Goal: Task Accomplishment & Management: Complete application form

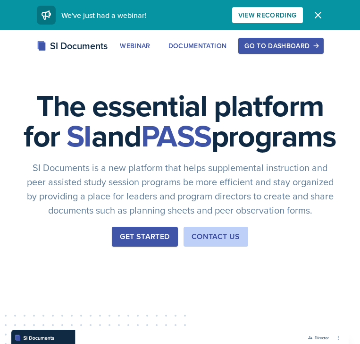
click at [262, 46] on div "Go to Dashboard" at bounding box center [281, 46] width 73 height 8
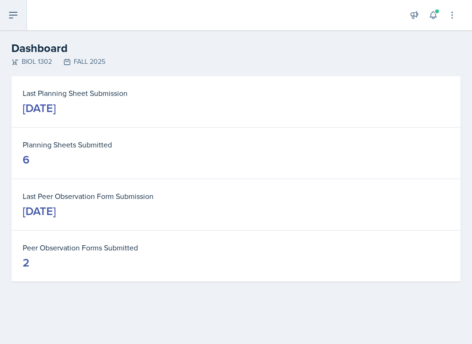
click at [11, 17] on icon at bounding box center [13, 14] width 11 height 11
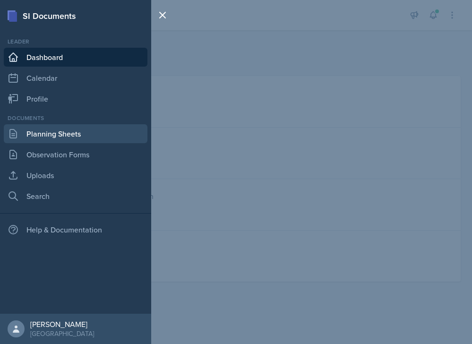
click at [56, 136] on link "Planning Sheets" at bounding box center [75, 133] width 143 height 19
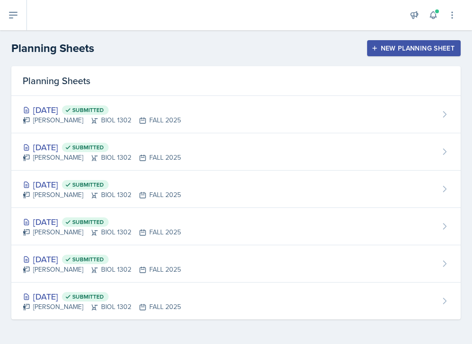
click at [360, 47] on div "New Planning Sheet" at bounding box center [413, 48] width 81 height 8
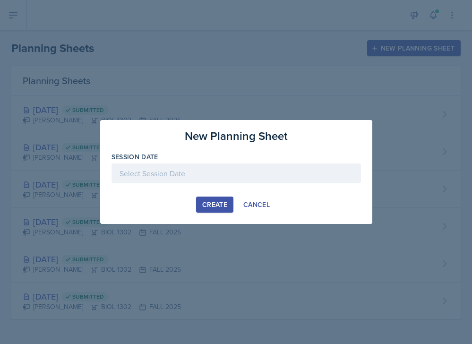
click at [179, 179] on div at bounding box center [235, 173] width 249 height 20
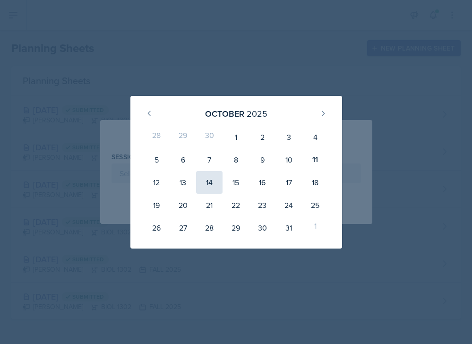
click at [210, 182] on div "14" at bounding box center [209, 182] width 26 height 23
type input "[DATE]"
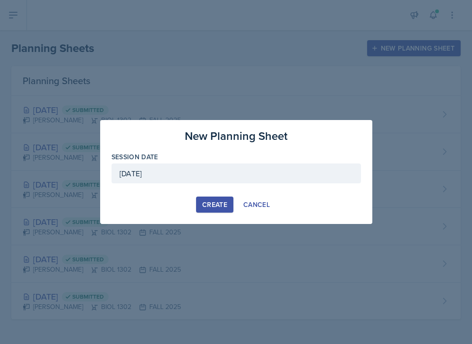
click at [221, 201] on div "Create" at bounding box center [214, 205] width 25 height 8
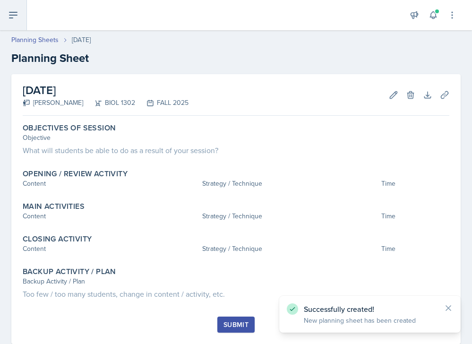
click at [17, 16] on icon at bounding box center [13, 14] width 11 height 11
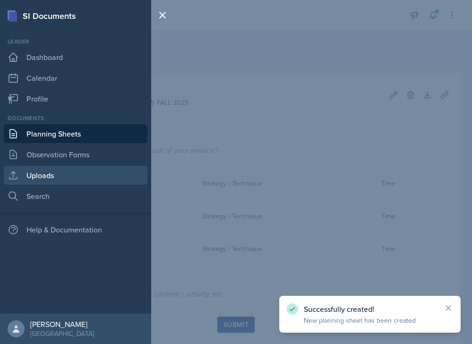
click at [62, 178] on link "Uploads" at bounding box center [75, 175] width 143 height 19
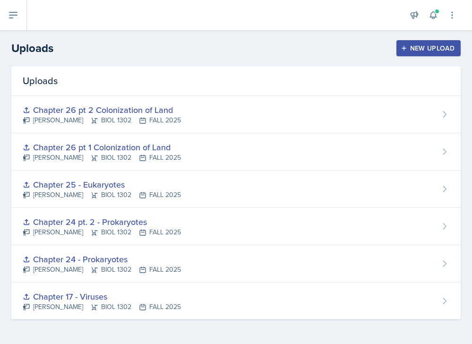
click at [360, 49] on button "New Upload" at bounding box center [428, 48] width 65 height 16
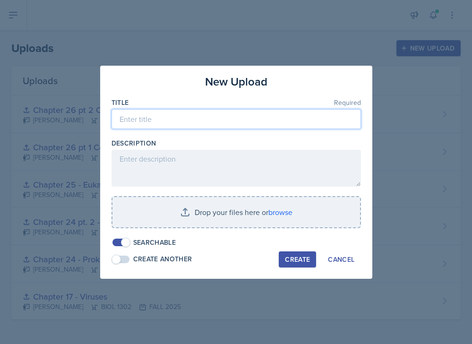
click at [254, 117] on input at bounding box center [235, 119] width 249 height 20
drag, startPoint x: 275, startPoint y: 118, endPoint x: 111, endPoint y: 118, distance: 164.3
click at [111, 118] on input "Chapter 27 pt 1 The Rise of Animal Diversity" at bounding box center [235, 119] width 249 height 20
type input "Chapter 27 pt 1 The Rise of Animal Diversity"
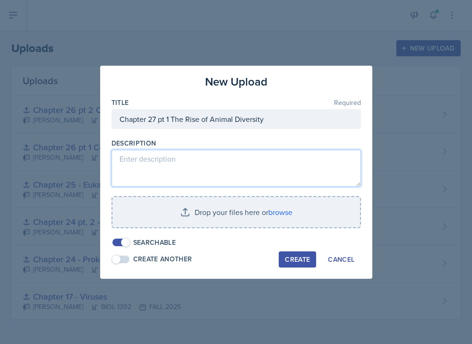
click at [228, 164] on textarea at bounding box center [235, 168] width 249 height 37
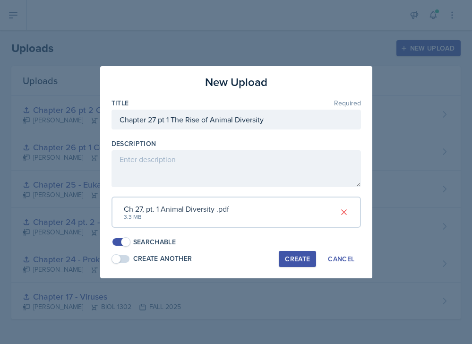
click at [289, 257] on div "Create" at bounding box center [297, 259] width 25 height 8
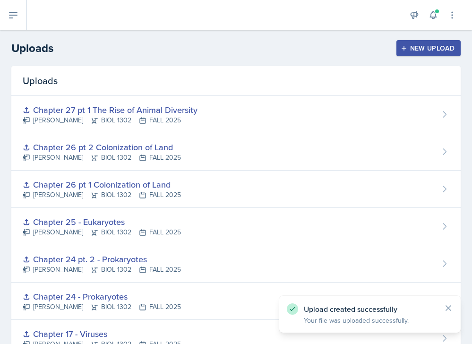
click at [360, 48] on div "New Upload" at bounding box center [428, 48] width 52 height 8
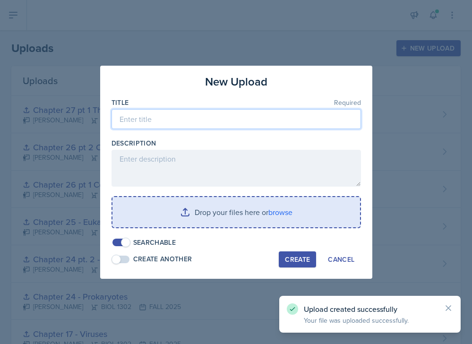
click at [183, 121] on input at bounding box center [235, 119] width 249 height 20
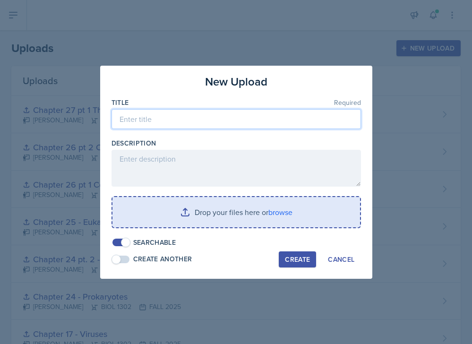
paste input "Chapter 27 pt 1 The Rise of Animal Diversity"
drag, startPoint x: 169, startPoint y: 121, endPoint x: 169, endPoint y: 127, distance: 6.6
click at [169, 121] on input "Chapter 27 pt 1 The Rise of Animal Diversity" at bounding box center [235, 119] width 249 height 20
type input "Chapter 27 pt 2 The Rise of Animal Diversity"
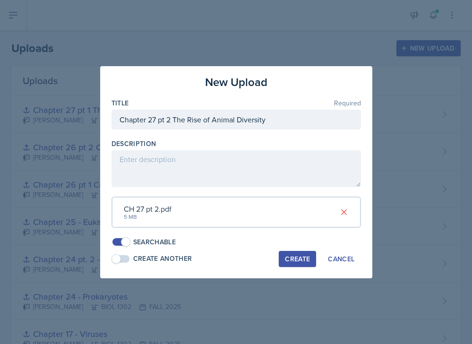
click at [289, 258] on div "Create" at bounding box center [297, 259] width 25 height 8
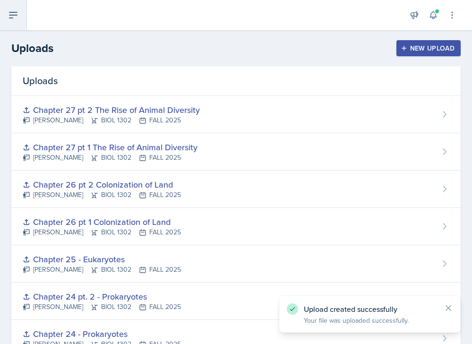
click at [16, 15] on icon at bounding box center [13, 15] width 8 height 6
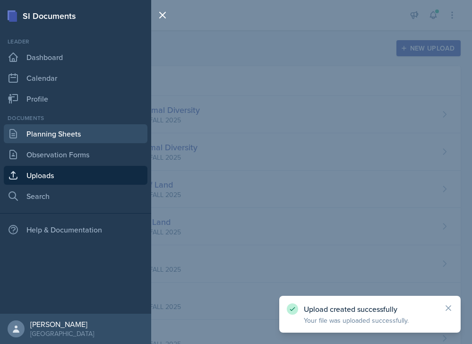
click at [65, 132] on link "Planning Sheets" at bounding box center [75, 133] width 143 height 19
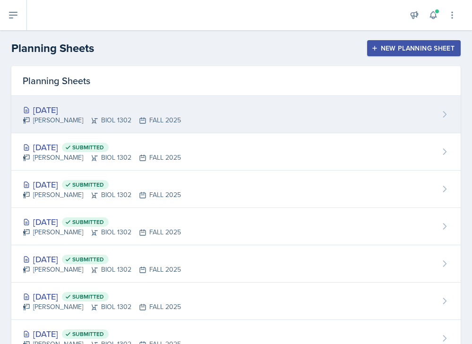
click at [151, 109] on div "[DATE]" at bounding box center [102, 109] width 158 height 13
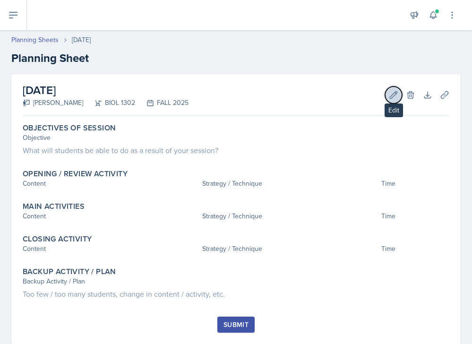
click at [360, 91] on icon at bounding box center [392, 94] width 9 height 9
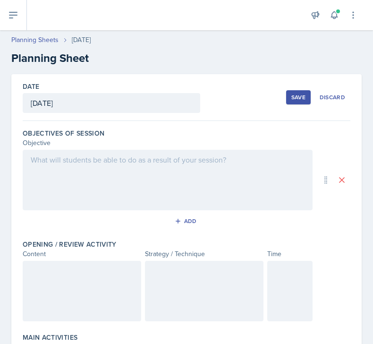
click at [156, 100] on div "[DATE]" at bounding box center [111, 103] width 177 height 20
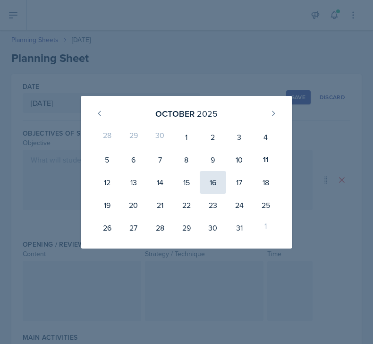
click at [216, 182] on div "16" at bounding box center [213, 182] width 26 height 23
type input "[DATE]"
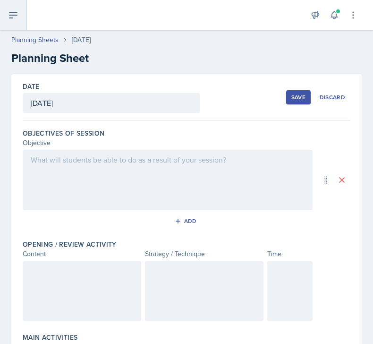
click at [16, 17] on icon at bounding box center [13, 14] width 11 height 11
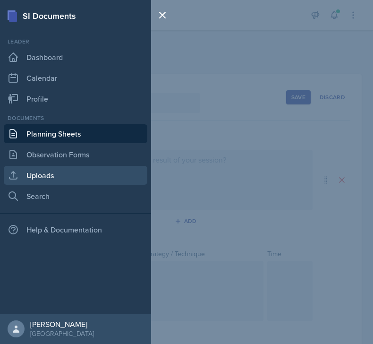
click at [53, 172] on link "Uploads" at bounding box center [75, 175] width 143 height 19
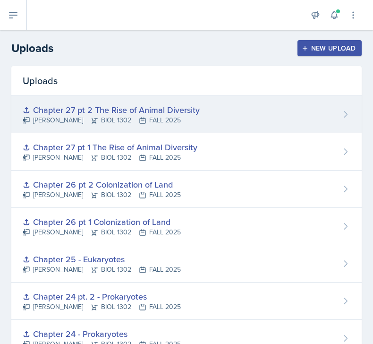
click at [210, 107] on div "Chapter 27 pt 2 The Rise of Animal Diversity [PERSON_NAME] BIOL 1302 FALL 2025" at bounding box center [186, 114] width 350 height 37
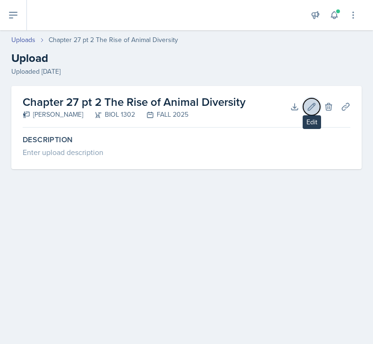
click at [309, 107] on icon at bounding box center [311, 106] width 7 height 7
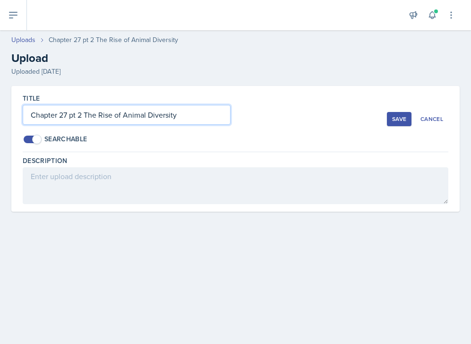
click at [210, 118] on input "Chapter 27 pt 2 The Rise of Animal Diversity" at bounding box center [127, 115] width 208 height 20
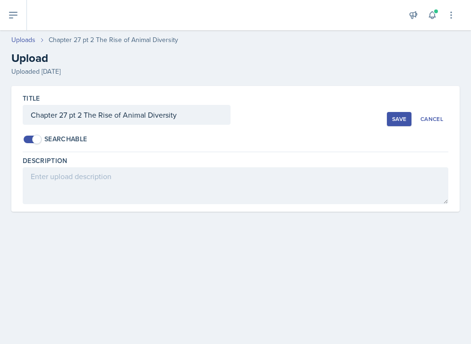
click at [360, 119] on div "Save" at bounding box center [399, 119] width 14 height 8
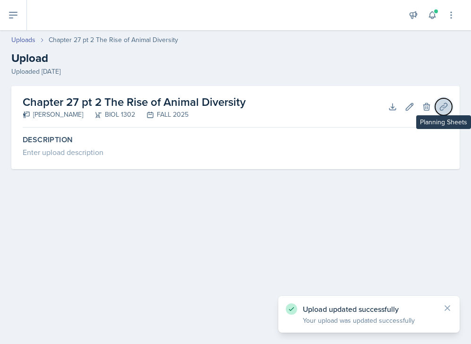
click at [360, 108] on icon at bounding box center [442, 106] width 7 height 7
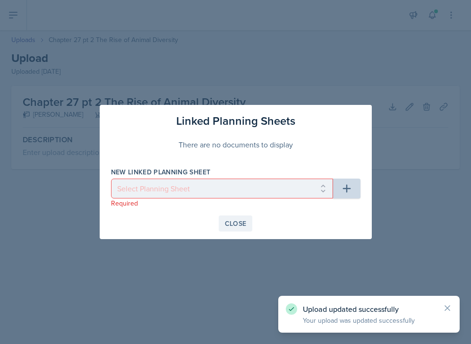
click at [228, 225] on div "Close" at bounding box center [236, 223] width 22 height 8
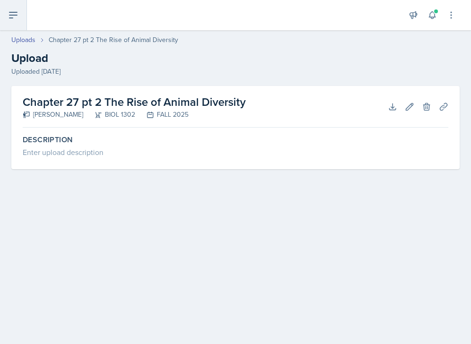
click at [10, 12] on icon at bounding box center [13, 15] width 8 height 6
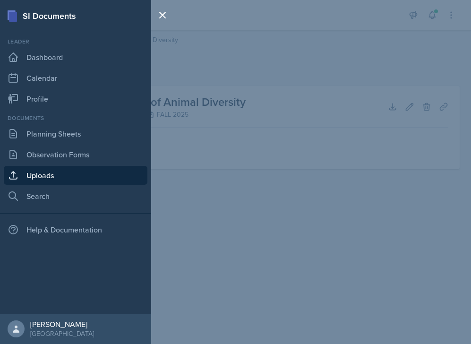
click at [212, 180] on div "SI Documents Leader Dashboard Calendar Profile Documents Planning Sheets Observ…" at bounding box center [235, 172] width 471 height 344
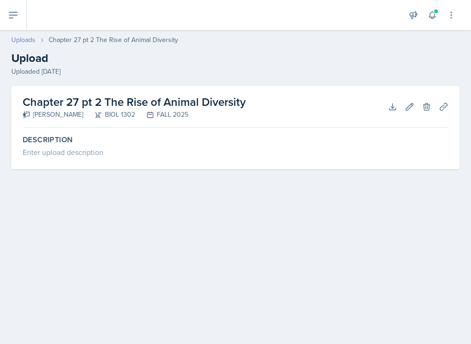
click at [32, 39] on link "Uploads" at bounding box center [23, 40] width 24 height 10
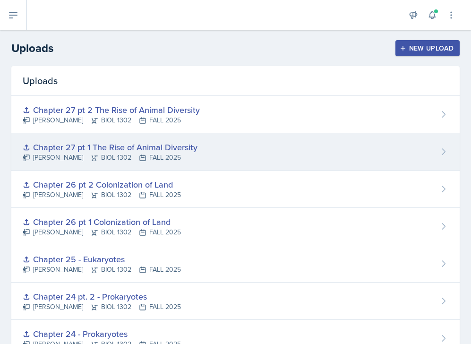
click at [134, 147] on div "Chapter 27 pt 1 The Rise of Animal Diversity" at bounding box center [110, 147] width 175 height 13
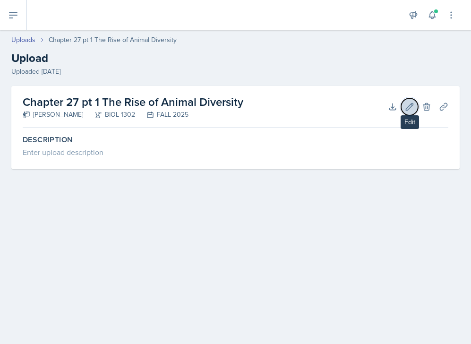
click at [360, 107] on icon at bounding box center [409, 106] width 7 height 7
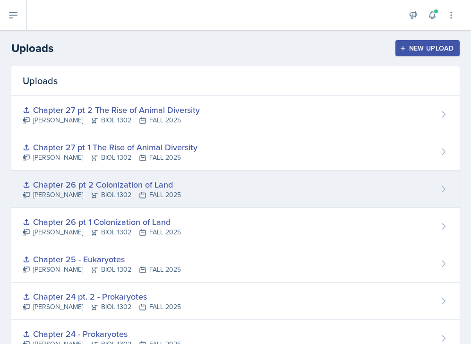
click at [117, 186] on div "Chapter 26 pt 2 Colonization of Land" at bounding box center [102, 184] width 158 height 13
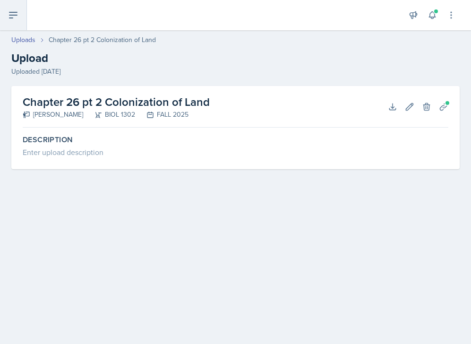
click at [12, 15] on icon at bounding box center [13, 15] width 8 height 6
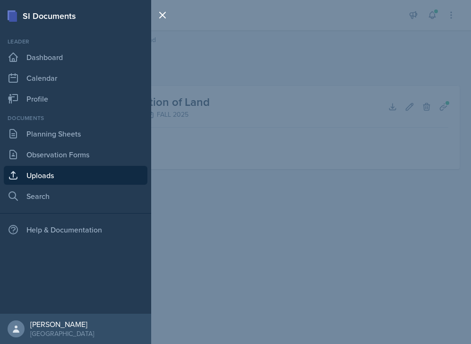
click at [195, 88] on div "SI Documents Leader Dashboard Calendar Profile Documents Planning Sheets Observ…" at bounding box center [235, 172] width 471 height 344
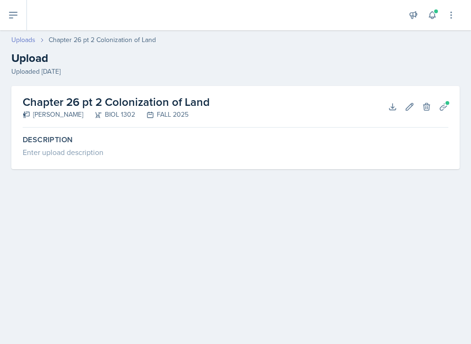
click at [30, 38] on link "Uploads" at bounding box center [23, 40] width 24 height 10
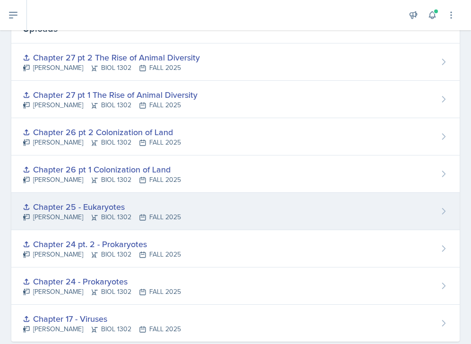
scroll to position [54, 0]
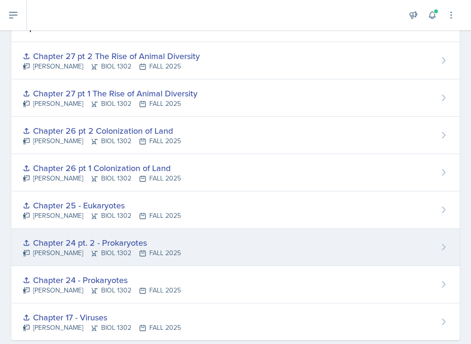
click at [134, 240] on div "Chapter 24 pt. 2 - Prokaryotes" at bounding box center [102, 242] width 158 height 13
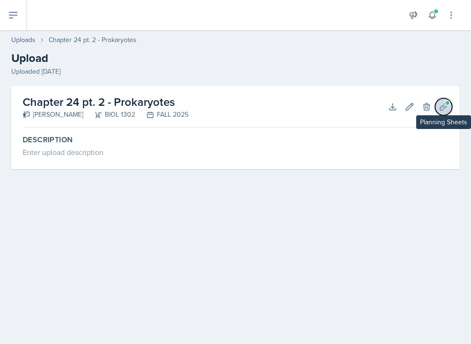
click at [360, 103] on span at bounding box center [447, 103] width 6 height 6
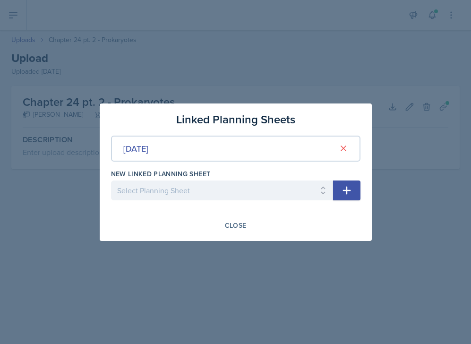
click at [360, 51] on div at bounding box center [235, 172] width 471 height 344
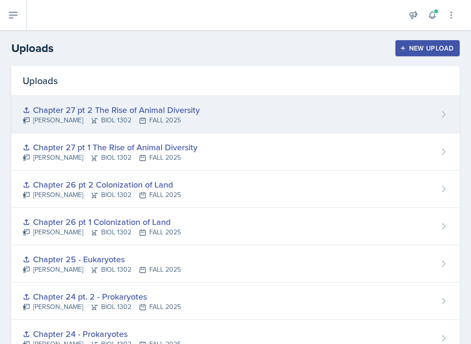
click at [360, 117] on icon at bounding box center [443, 114] width 9 height 9
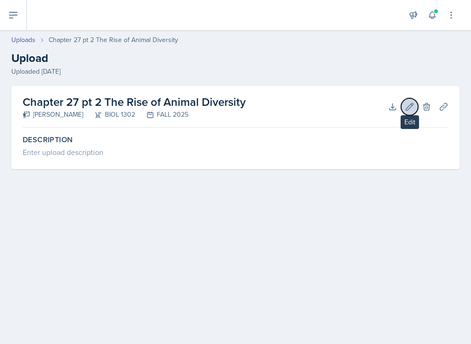
click at [360, 110] on icon at bounding box center [409, 106] width 9 height 9
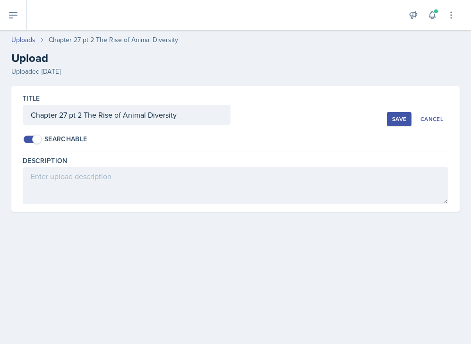
click at [360, 121] on div "Save" at bounding box center [399, 119] width 14 height 8
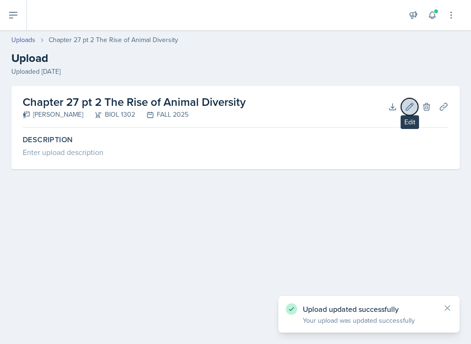
click at [360, 108] on icon at bounding box center [409, 106] width 7 height 7
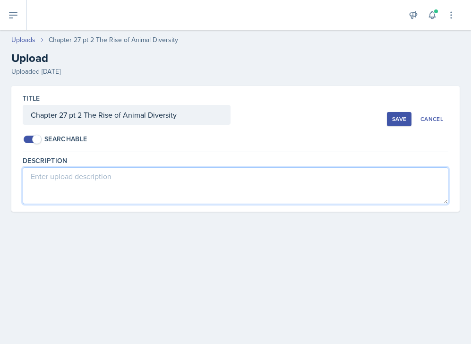
click at [158, 176] on textarea at bounding box center [235, 185] width 425 height 37
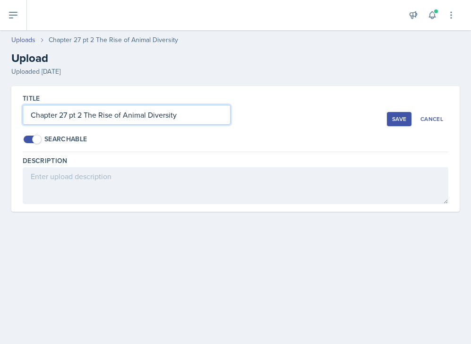
drag, startPoint x: 186, startPoint y: 114, endPoint x: 23, endPoint y: 114, distance: 163.3
click at [23, 114] on input "Chapter 27 pt 2 The Rise of Animal Diversity" at bounding box center [127, 115] width 208 height 20
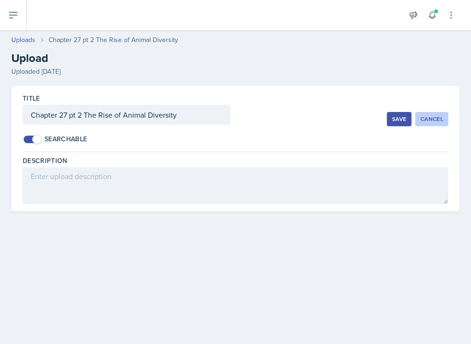
click at [360, 117] on div "Cancel" at bounding box center [431, 119] width 23 height 8
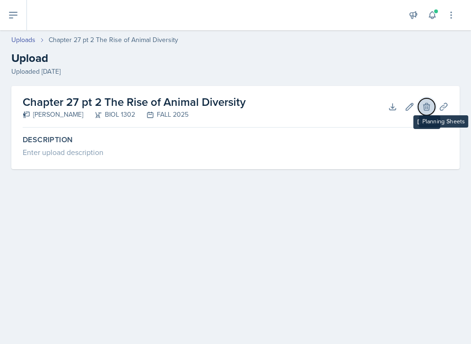
click at [360, 107] on icon at bounding box center [426, 106] width 6 height 7
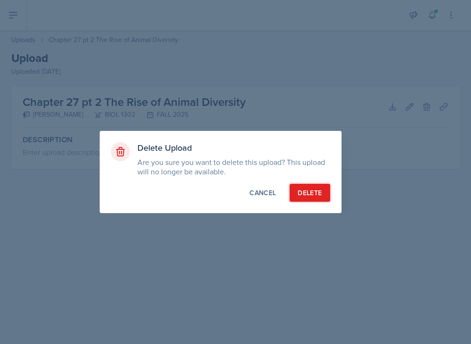
click at [306, 188] on div "Delete" at bounding box center [309, 192] width 24 height 9
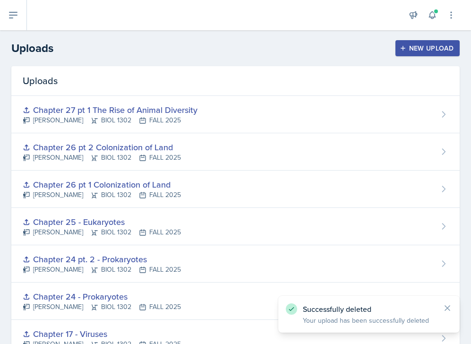
click at [360, 47] on icon "button" at bounding box center [402, 48] width 7 height 7
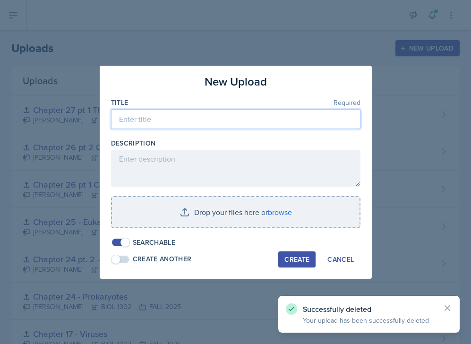
click at [223, 123] on input at bounding box center [235, 119] width 249 height 20
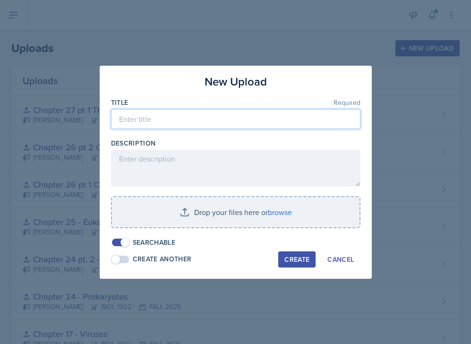
paste input "Chapter 27 pt 2 The Rise of Animal Diversity"
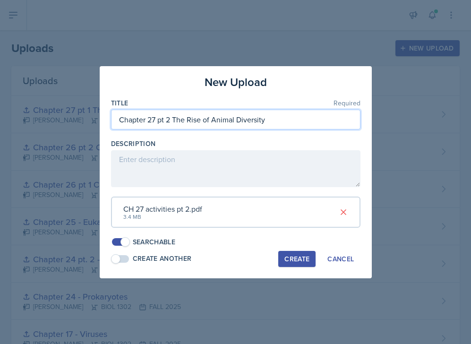
type input "Chapter 27 pt 2 The Rise of Animal Diversity"
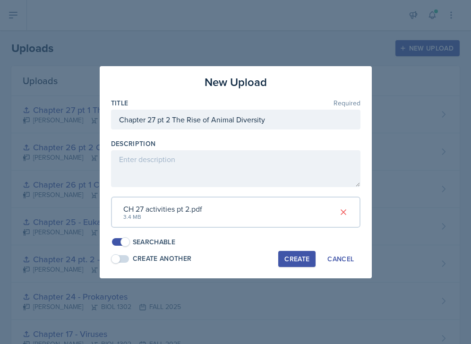
click at [301, 256] on div "Create" at bounding box center [296, 259] width 25 height 8
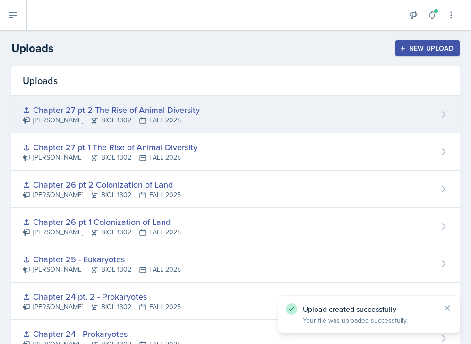
click at [236, 105] on div "Chapter 27 pt 2 The Rise of Animal Diversity [PERSON_NAME] BIOL 1302 FALL 2025" at bounding box center [235, 114] width 448 height 37
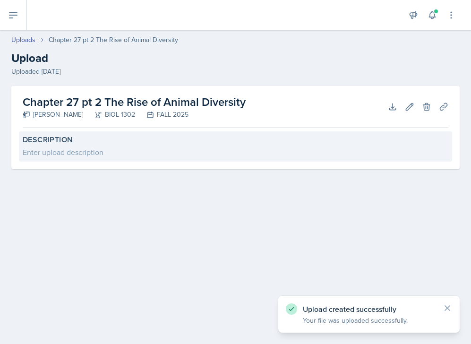
click at [249, 140] on label "Description" at bounding box center [235, 139] width 425 height 9
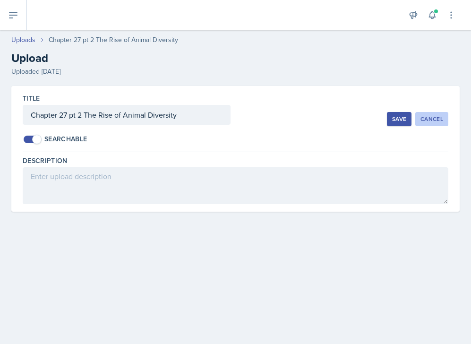
click at [360, 121] on div "Cancel" at bounding box center [431, 119] width 23 height 8
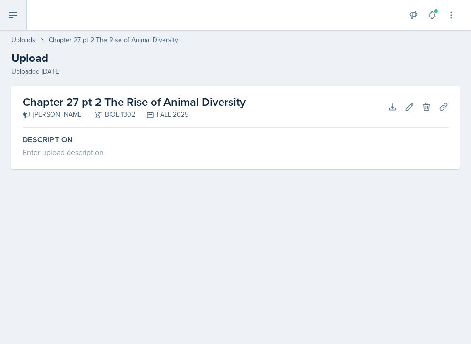
click at [9, 15] on icon at bounding box center [13, 15] width 8 height 6
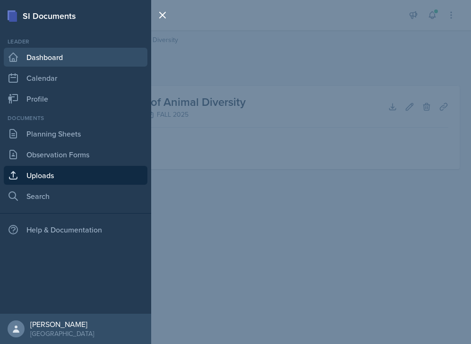
click at [32, 56] on link "Dashboard" at bounding box center [75, 57] width 143 height 19
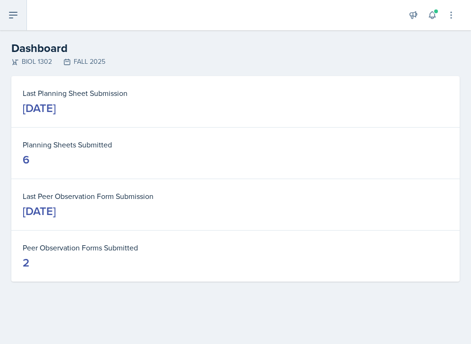
click at [20, 5] on button at bounding box center [13, 15] width 27 height 30
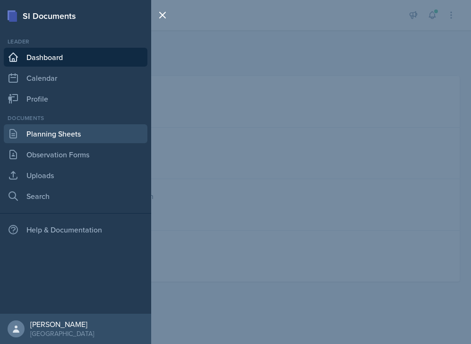
click at [59, 131] on link "Planning Sheets" at bounding box center [75, 133] width 143 height 19
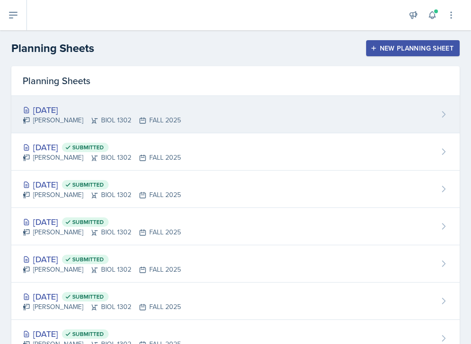
click at [70, 108] on div "[DATE]" at bounding box center [102, 109] width 158 height 13
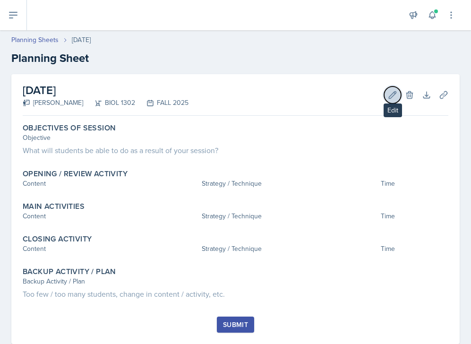
click at [360, 95] on icon at bounding box center [392, 94] width 9 height 9
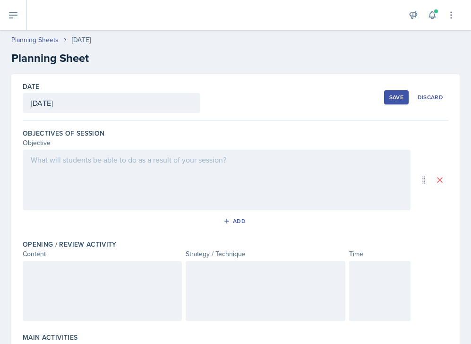
click at [245, 171] on div at bounding box center [217, 180] width 388 height 60
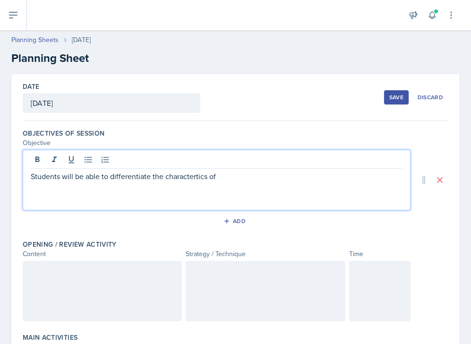
drag, startPoint x: 225, startPoint y: 176, endPoint x: 194, endPoint y: 177, distance: 30.2
click at [194, 177] on p "Students will be able to differentiate the charactertics of" at bounding box center [216, 175] width 371 height 11
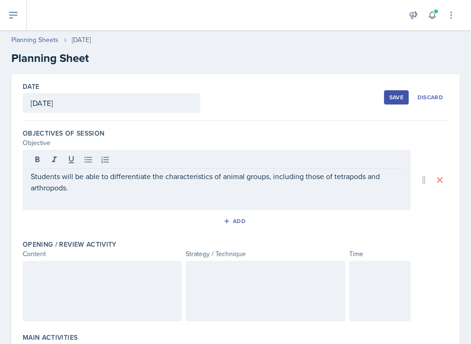
click at [136, 282] on div at bounding box center [102, 291] width 159 height 60
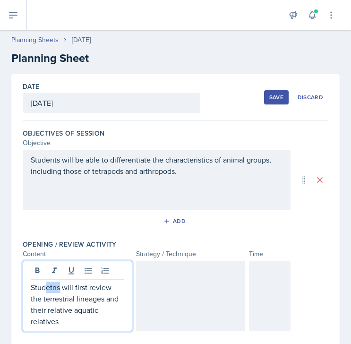
drag, startPoint x: 60, startPoint y: 289, endPoint x: 46, endPoint y: 289, distance: 14.2
click at [46, 289] on p "Studetns will first review the terrestrial lineages and their relative aquatic …" at bounding box center [77, 303] width 93 height 45
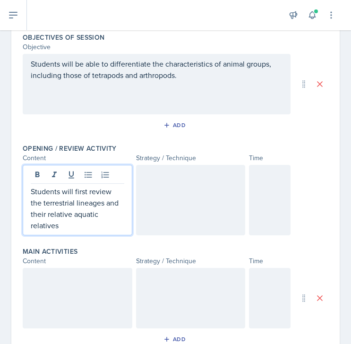
scroll to position [102, 0]
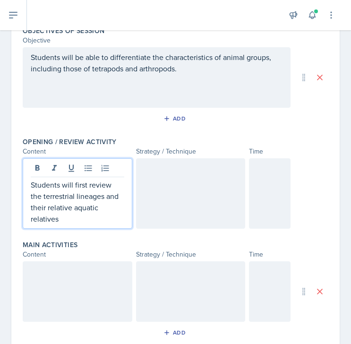
click at [119, 208] on p "Students will first review the terrestrial lineages and their relative aquatic …" at bounding box center [77, 201] width 93 height 45
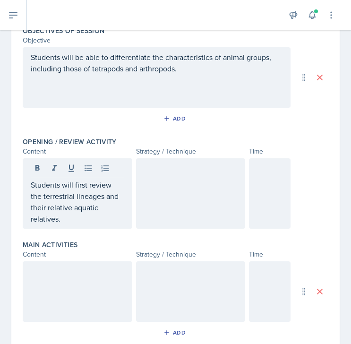
click at [212, 175] on div at bounding box center [191, 193] width 110 height 70
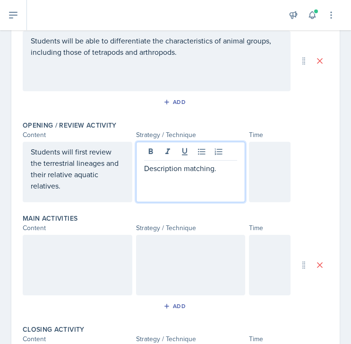
click at [260, 162] on div at bounding box center [270, 172] width 42 height 60
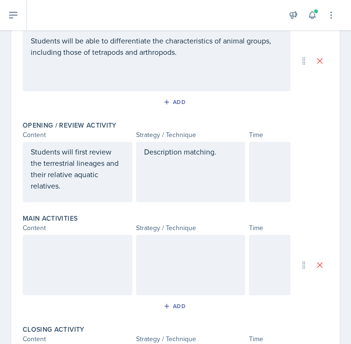
scroll to position [135, 0]
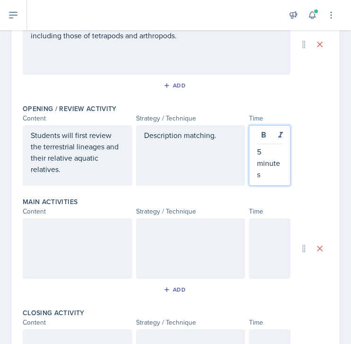
click at [262, 153] on p "5 minutes" at bounding box center [269, 163] width 25 height 34
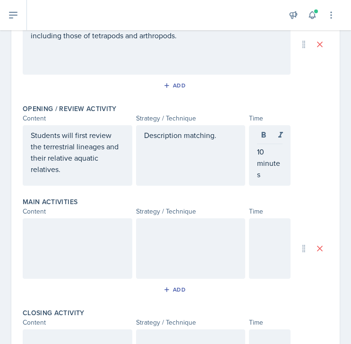
click at [116, 245] on div at bounding box center [78, 248] width 110 height 60
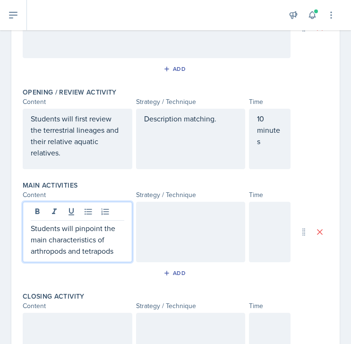
click at [97, 236] on p "Students will pinpoint the main characteristics of arthropods and tetrapods" at bounding box center [77, 239] width 93 height 34
click at [38, 252] on p "Students will pinpoint the main characteristics that all of arthropods and tetr…" at bounding box center [77, 239] width 93 height 34
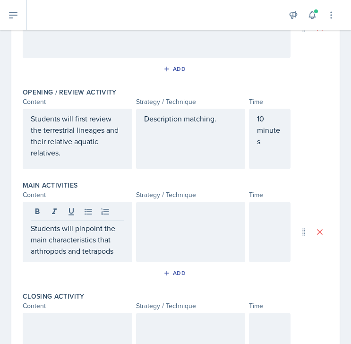
click at [126, 252] on div "Students will pinpoint the main characteristics that arthropods and tetrapods" at bounding box center [78, 232] width 110 height 60
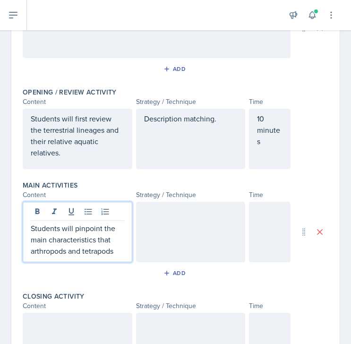
click at [116, 252] on p "Students will pinpoint the main characteristics that arthropods and tetrapods" at bounding box center [77, 239] width 93 height 34
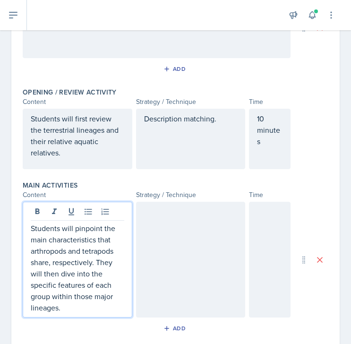
click at [185, 277] on div at bounding box center [191, 260] width 110 height 116
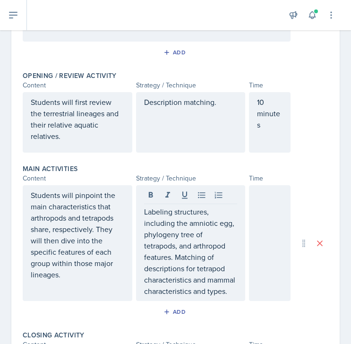
click at [271, 224] on div at bounding box center [270, 243] width 42 height 116
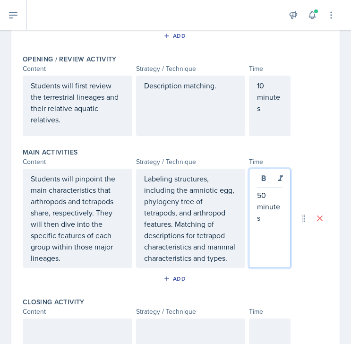
click at [262, 195] on p "50 minutes" at bounding box center [269, 206] width 25 height 34
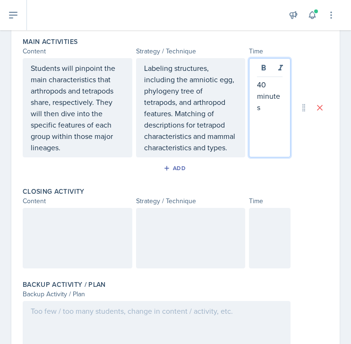
scroll to position [329, 0]
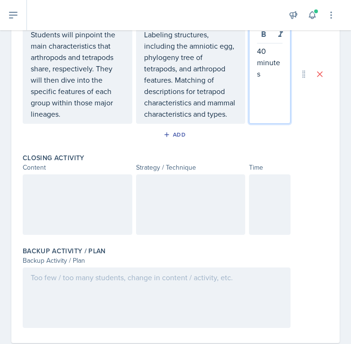
click at [109, 210] on div at bounding box center [78, 204] width 110 height 60
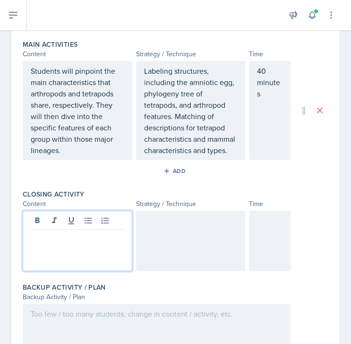
click at [266, 67] on p "40 minutes" at bounding box center [269, 82] width 25 height 34
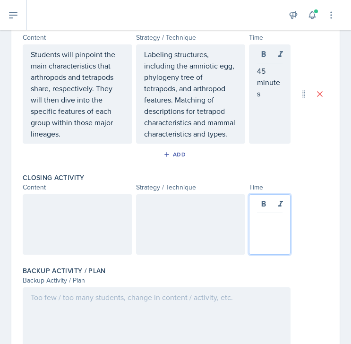
click at [271, 207] on div at bounding box center [270, 224] width 42 height 60
click at [60, 211] on div at bounding box center [78, 224] width 110 height 60
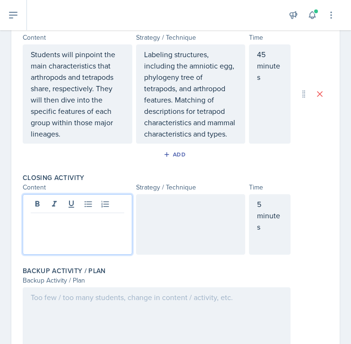
scroll to position [326, 0]
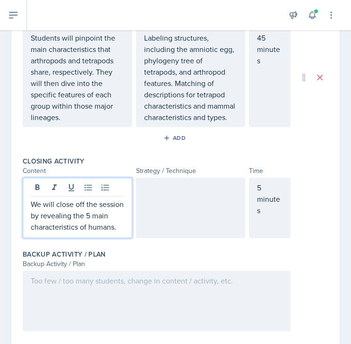
click at [168, 199] on div at bounding box center [191, 207] width 110 height 60
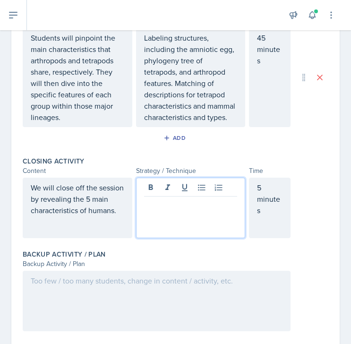
scroll to position [342, 0]
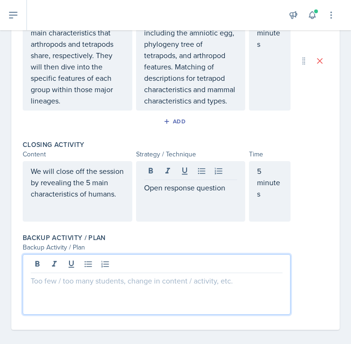
click at [141, 267] on div at bounding box center [157, 284] width 268 height 60
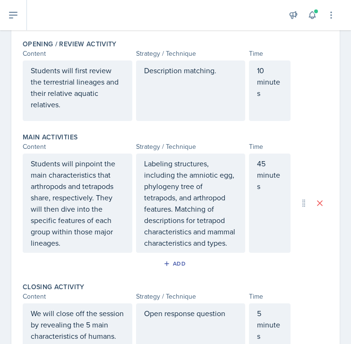
scroll to position [0, 0]
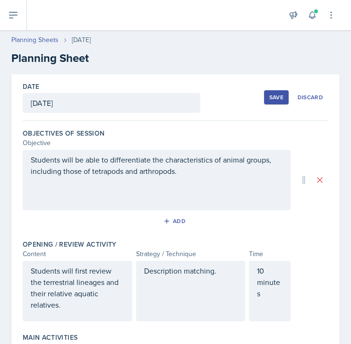
click at [282, 92] on button "Save" at bounding box center [276, 97] width 25 height 14
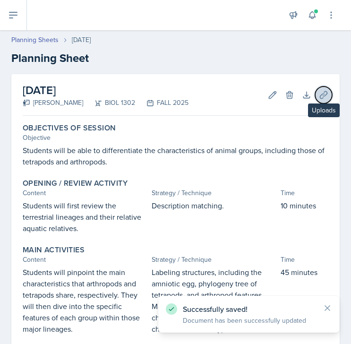
click at [322, 94] on icon at bounding box center [323, 94] width 9 height 9
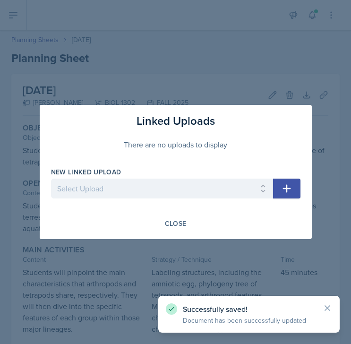
click at [198, 177] on div "New Linked Upload Select Upload Chapter 17 - Viruses Chapter 24 - Prokaryotes C…" at bounding box center [162, 187] width 222 height 41
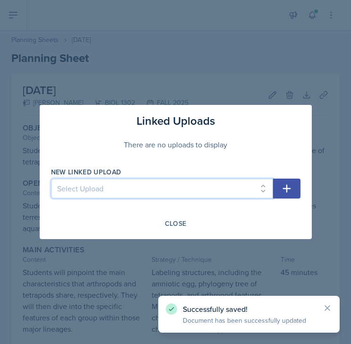
click at [198, 186] on select "Select Upload Chapter 17 - Viruses Chapter 24 - Prokaryotes Chapter 24 pt. 2 - …" at bounding box center [162, 188] width 222 height 20
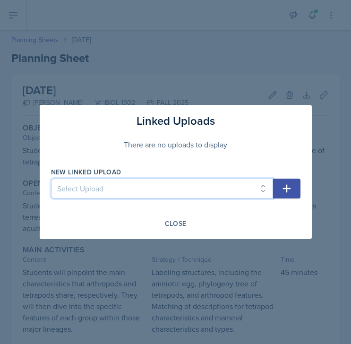
select select "5f8ddf69-7d39-404a-9a69-1cab74980cd8"
click at [51, 178] on select "Select Upload Chapter 17 - Viruses Chapter 24 - Prokaryotes Chapter 24 pt. 2 - …" at bounding box center [162, 188] width 222 height 20
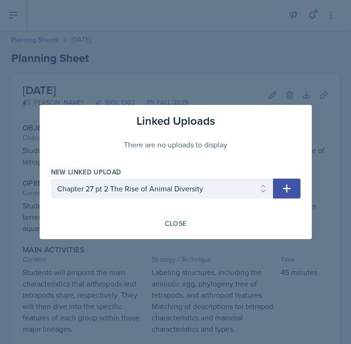
click at [289, 189] on icon "button" at bounding box center [286, 188] width 11 height 11
select select
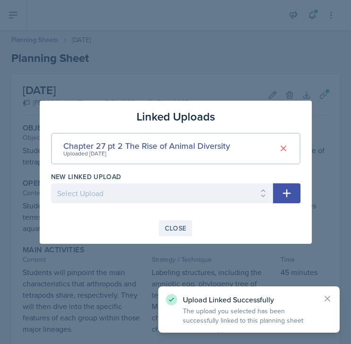
click at [176, 228] on div "Close" at bounding box center [176, 228] width 22 height 8
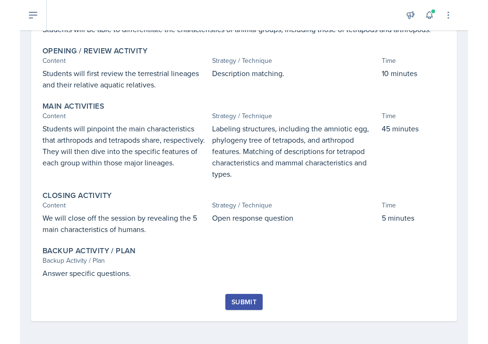
scroll to position [166, 0]
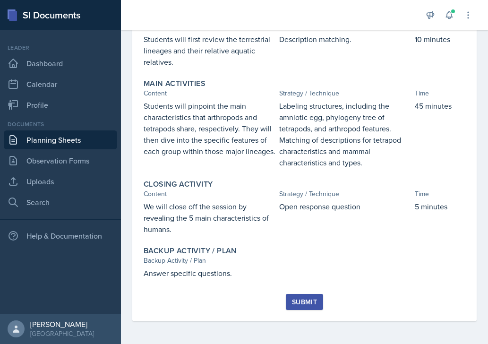
click at [314, 302] on div "Submit" at bounding box center [304, 302] width 25 height 8
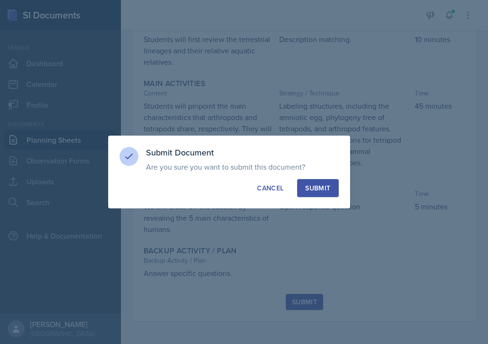
click at [326, 191] on div "Submit" at bounding box center [317, 187] width 25 height 9
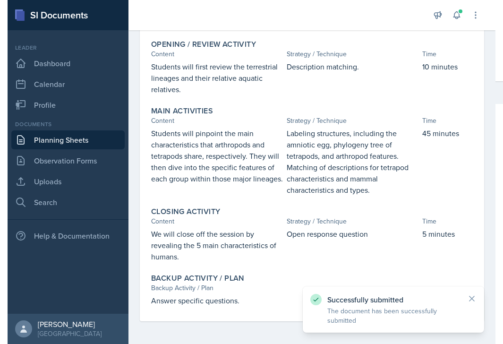
scroll to position [0, 0]
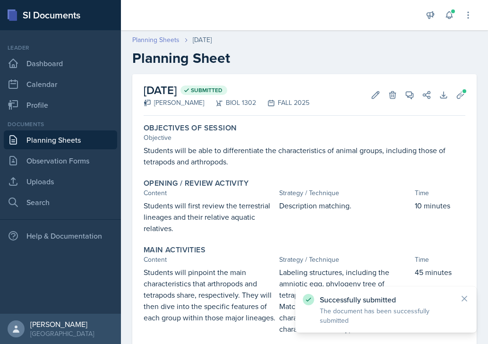
click at [159, 40] on link "Planning Sheets" at bounding box center [155, 40] width 47 height 10
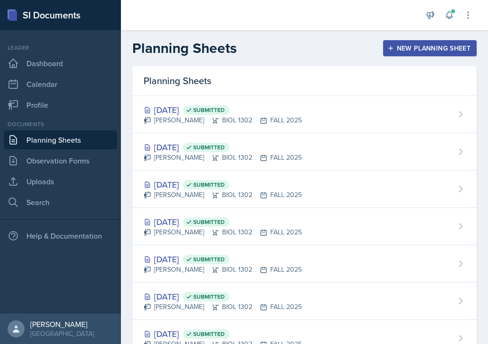
click at [360, 50] on div "New Planning Sheet" at bounding box center [429, 48] width 81 height 8
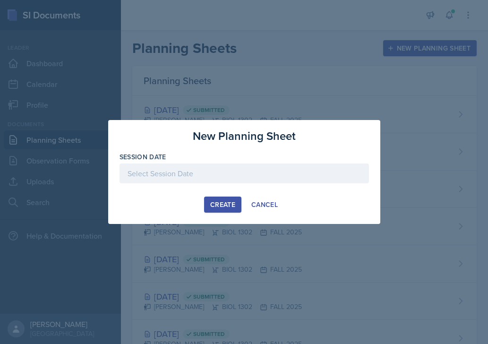
click at [226, 177] on div at bounding box center [243, 173] width 249 height 20
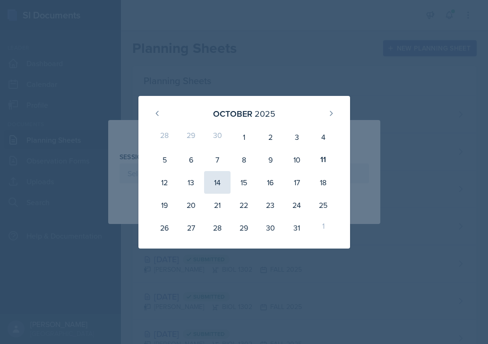
click at [222, 181] on div "14" at bounding box center [217, 182] width 26 height 23
type input "[DATE]"
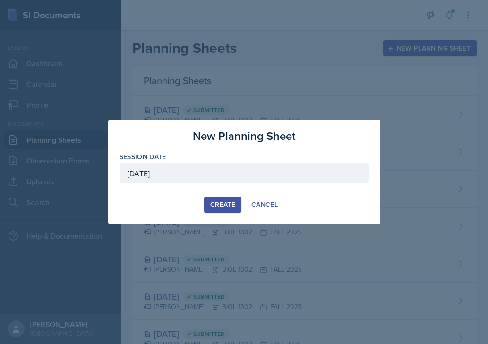
click at [226, 201] on div "Create" at bounding box center [222, 205] width 25 height 8
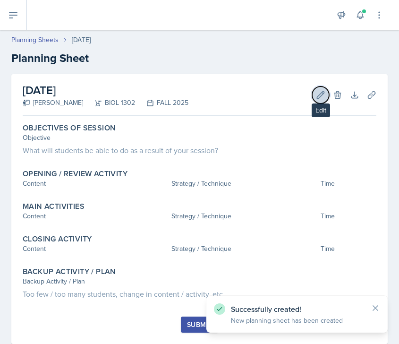
click at [320, 94] on icon at bounding box center [320, 94] width 9 height 9
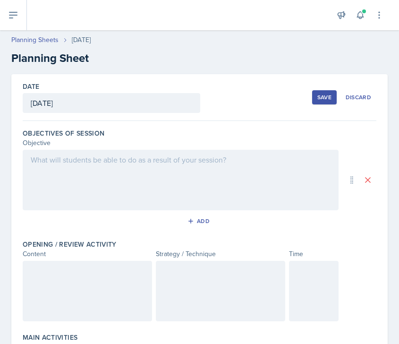
click at [203, 175] on div at bounding box center [181, 180] width 316 height 60
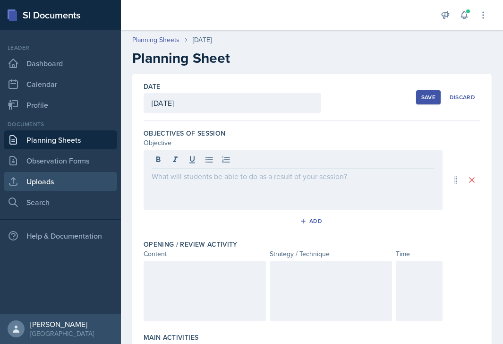
click at [58, 178] on link "Uploads" at bounding box center [60, 181] width 113 height 19
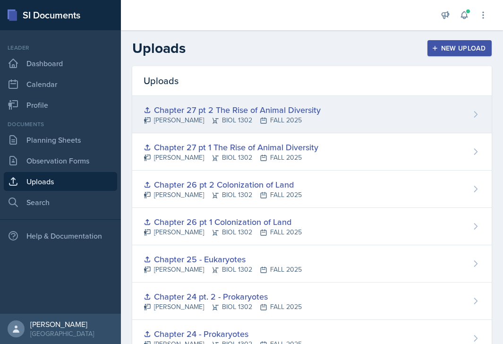
click at [226, 108] on div "Chapter 27 pt 2 The Rise of Animal Diversity" at bounding box center [231, 109] width 177 height 13
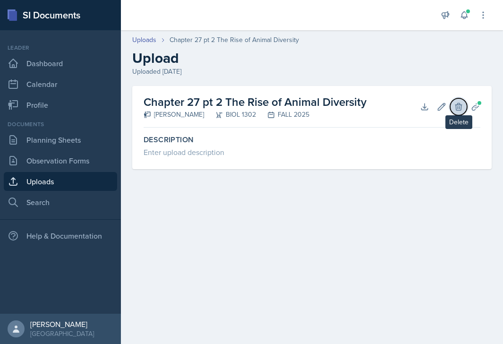
click at [360, 104] on icon at bounding box center [458, 106] width 6 height 7
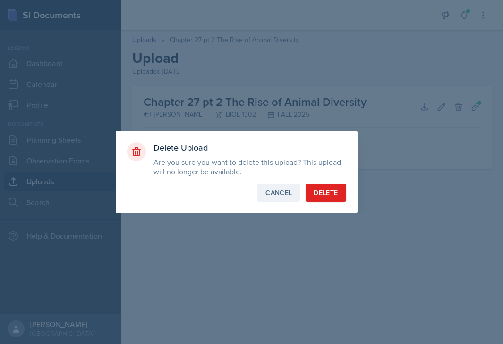
click at [279, 191] on div "Cancel" at bounding box center [278, 192] width 26 height 9
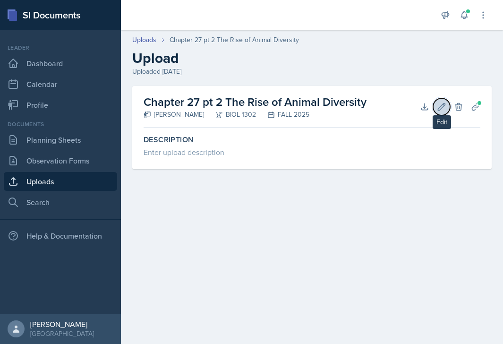
click at [360, 107] on icon at bounding box center [441, 106] width 9 height 9
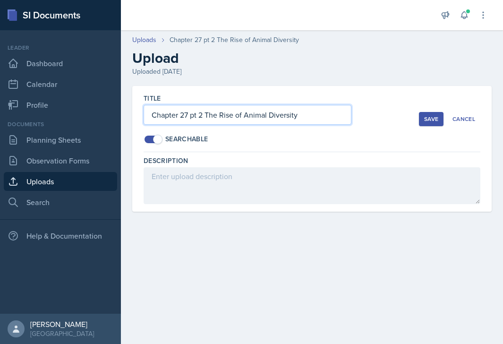
drag, startPoint x: 319, startPoint y: 117, endPoint x: 152, endPoint y: 118, distance: 167.6
click at [152, 118] on input "Chapter 27 pt 2 The Rise of Animal Diversity" at bounding box center [247, 115] width 208 height 20
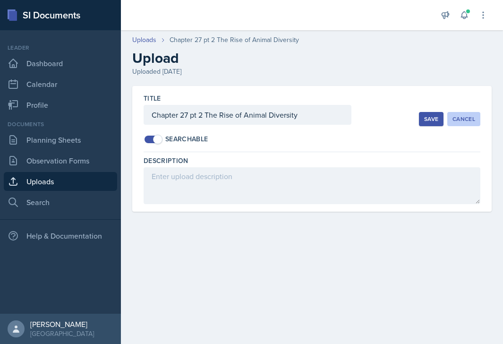
click at [360, 115] on div "Cancel" at bounding box center [463, 119] width 23 height 8
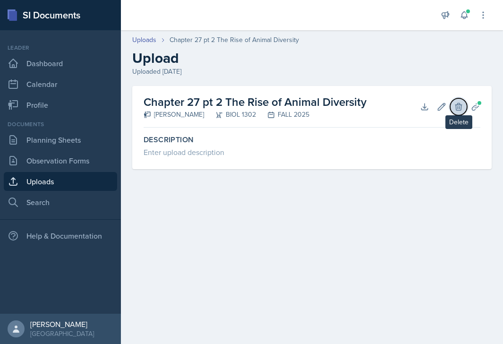
click at [360, 103] on icon at bounding box center [458, 106] width 9 height 9
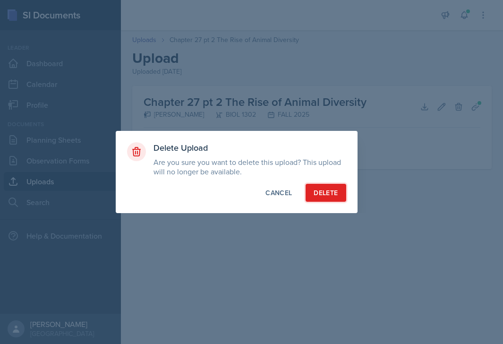
click at [324, 190] on div "Delete" at bounding box center [325, 192] width 24 height 9
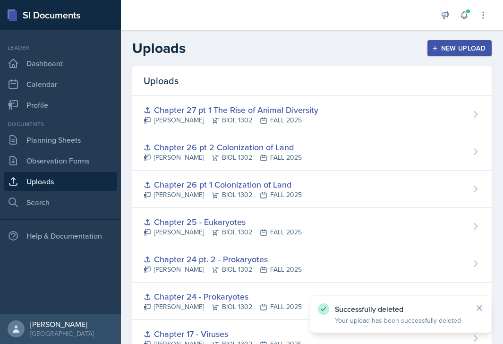
click at [360, 45] on div "New Upload" at bounding box center [459, 48] width 52 height 8
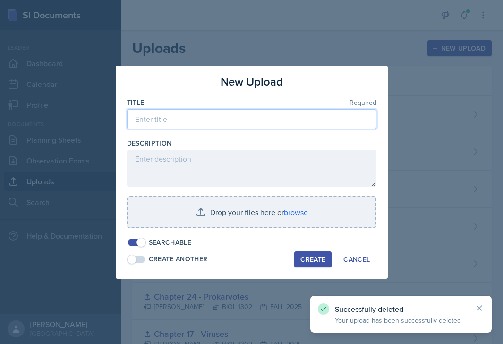
click at [291, 119] on input at bounding box center [251, 119] width 249 height 20
paste input "Chapter 27 pt 2 The Rise of Animal Diversity"
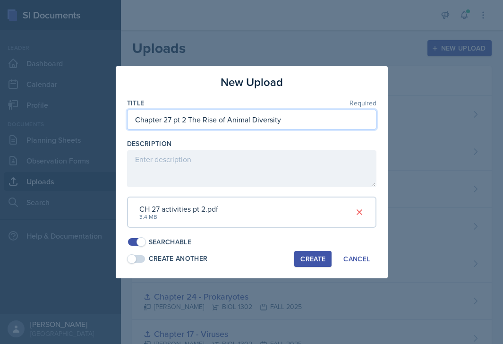
type input "Chapter 27 pt 2 The Rise of Animal Diversity"
click at [313, 259] on div "Create" at bounding box center [312, 259] width 25 height 8
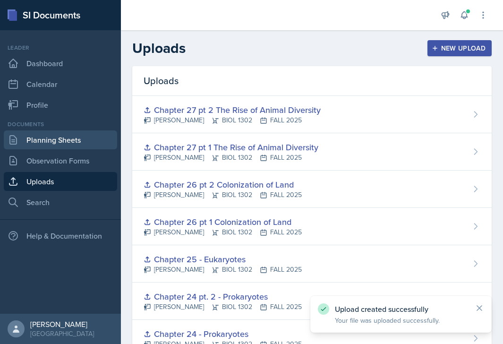
click at [46, 137] on link "Planning Sheets" at bounding box center [60, 139] width 113 height 19
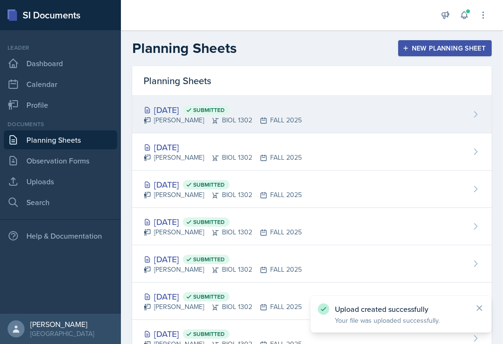
click at [246, 99] on div "[DATE] Submitted [PERSON_NAME] BIOL 1302 FALL 2025" at bounding box center [311, 114] width 359 height 37
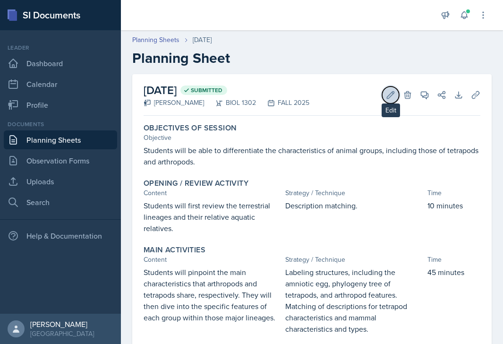
click at [360, 96] on icon at bounding box center [390, 94] width 9 height 9
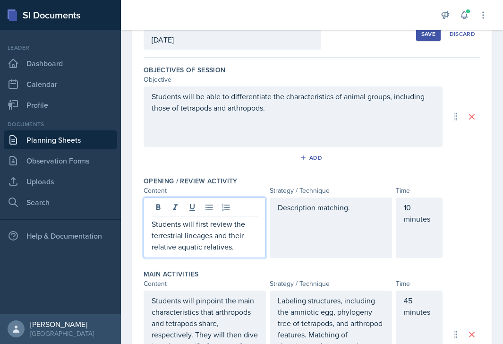
scroll to position [80, 0]
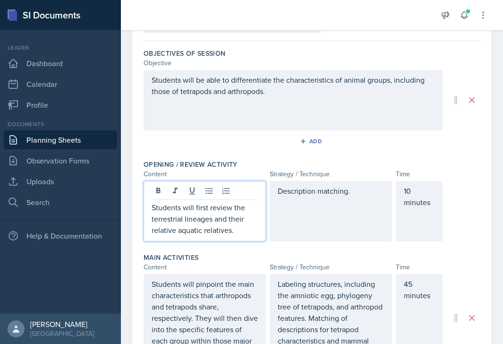
click at [236, 228] on p "Students will first review the terrestrial lineages and their relative aquatic …" at bounding box center [205, 219] width 106 height 34
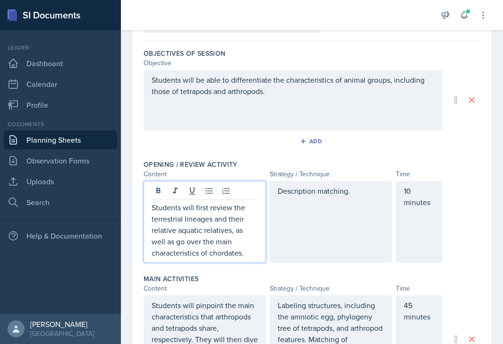
click at [353, 193] on div "Description matching." at bounding box center [331, 222] width 122 height 82
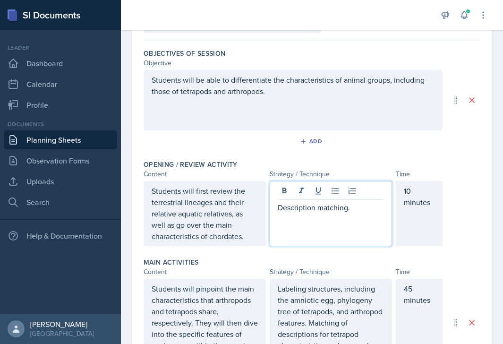
click at [317, 207] on p "Description matching." at bounding box center [331, 207] width 106 height 11
click at [278, 209] on p "Description matching." at bounding box center [331, 207] width 106 height 11
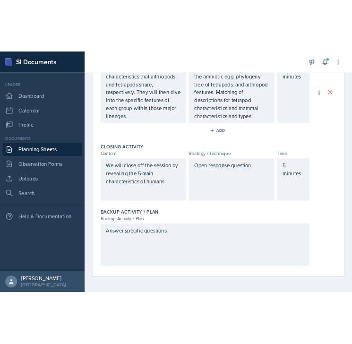
scroll to position [0, 0]
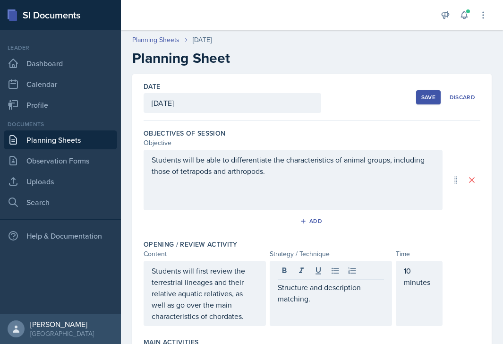
click at [360, 97] on div "Save" at bounding box center [428, 97] width 14 height 8
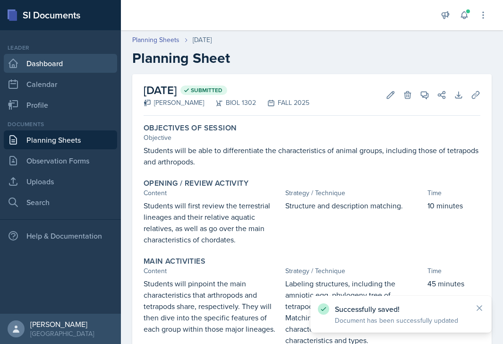
click at [52, 62] on link "Dashboard" at bounding box center [60, 63] width 113 height 19
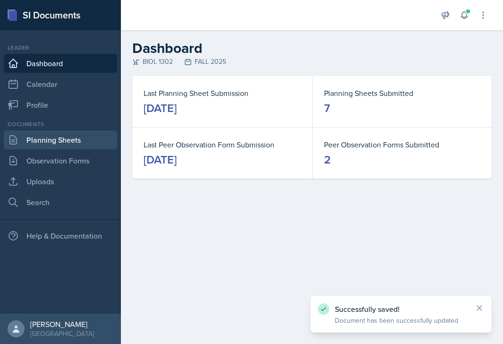
click at [70, 138] on link "Planning Sheets" at bounding box center [60, 139] width 113 height 19
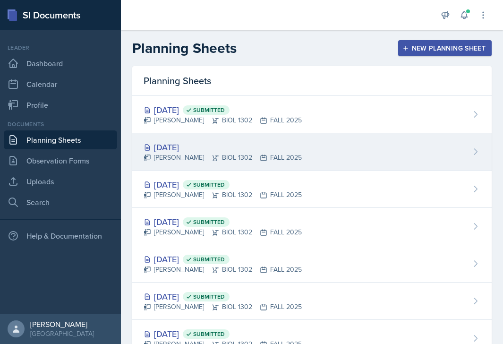
click at [322, 148] on div "[DATE] [PERSON_NAME] BIOL 1302 FALL 2025" at bounding box center [311, 151] width 359 height 37
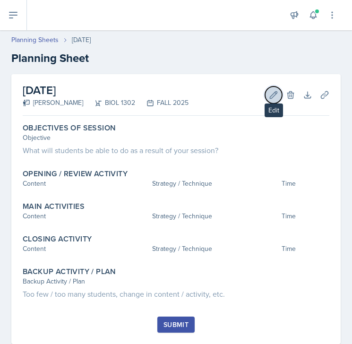
click at [275, 96] on icon at bounding box center [273, 94] width 9 height 9
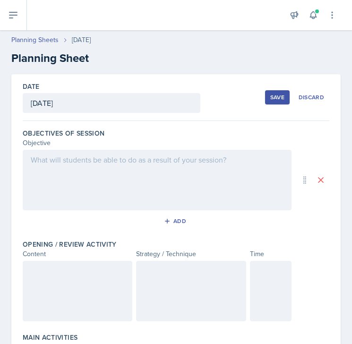
click at [184, 164] on div at bounding box center [157, 180] width 269 height 60
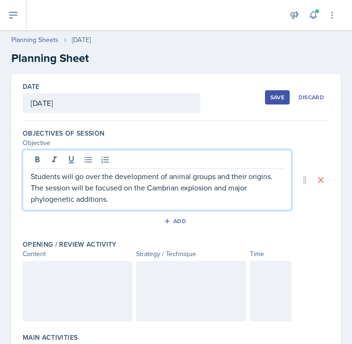
click at [118, 283] on div at bounding box center [78, 291] width 110 height 60
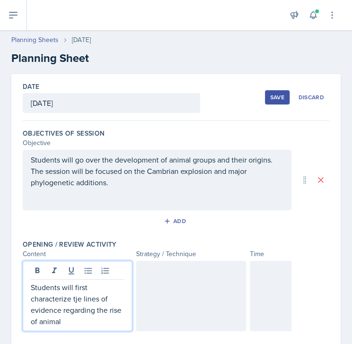
click at [80, 299] on p "Students will first characterize tje lines of evidence regarding the rise of an…" at bounding box center [77, 303] width 93 height 45
click at [76, 323] on p "Students will first characterize the lines of evidence regarding the rise of an…" at bounding box center [77, 303] width 93 height 45
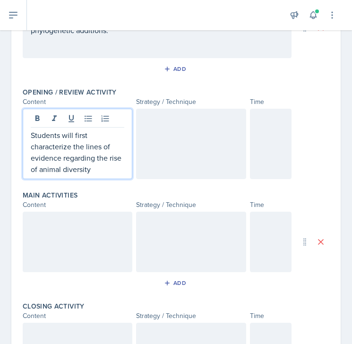
scroll to position [149, 0]
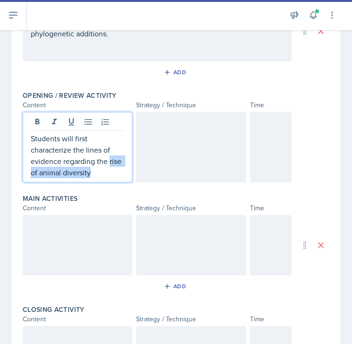
drag, startPoint x: 93, startPoint y: 171, endPoint x: 110, endPoint y: 160, distance: 20.8
click at [110, 160] on p "Students will first characterize the lines of evidence regarding the rise of an…" at bounding box center [77, 155] width 93 height 45
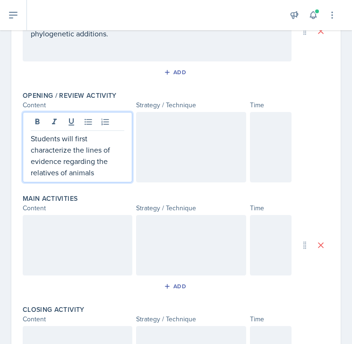
click at [31, 173] on p "Students will first characterize the lines of evidence regarding the relatives …" at bounding box center [77, 155] width 93 height 45
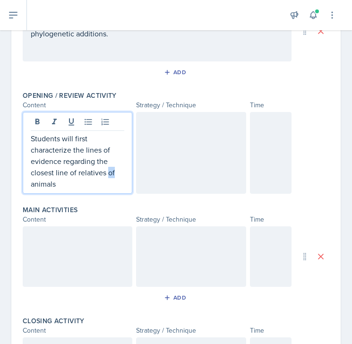
click at [109, 173] on p "Students will first characterize the lines of evidence regarding the closest li…" at bounding box center [77, 161] width 93 height 57
click at [101, 182] on p "Students will first characterize the lines of evidence regarding the closest li…" at bounding box center [77, 161] width 93 height 57
click at [201, 154] on div at bounding box center [191, 153] width 110 height 82
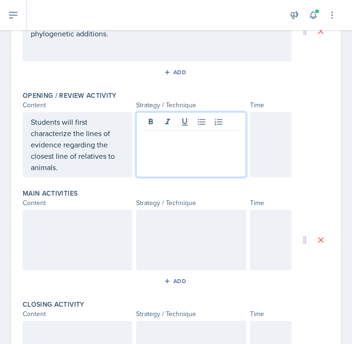
scroll to position [165, 0]
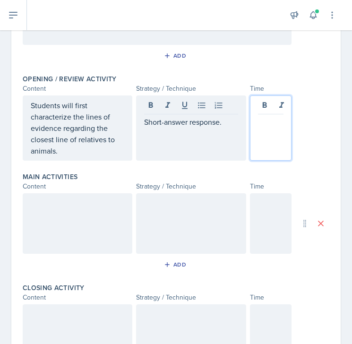
click at [279, 109] on div at bounding box center [271, 127] width 42 height 65
click at [93, 151] on p "Students will first characterize the lines of evidence regarding the closest li…" at bounding box center [77, 128] width 93 height 57
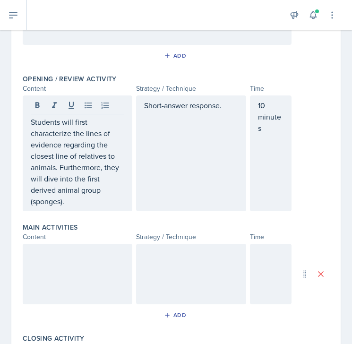
click at [226, 111] on div "Short-answer response." at bounding box center [191, 153] width 110 height 116
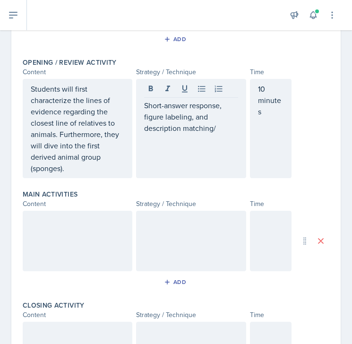
click at [113, 240] on div at bounding box center [78, 241] width 110 height 60
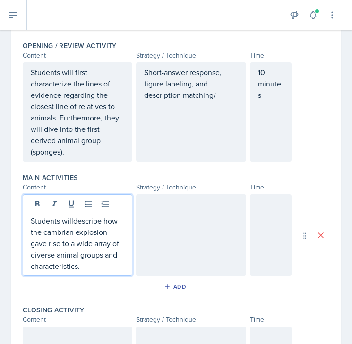
click at [72, 220] on p "Students willdescribe how the cambrian explosion gave rise to a wide array of d…" at bounding box center [77, 243] width 93 height 57
drag, startPoint x: 73, startPoint y: 232, endPoint x: 42, endPoint y: 232, distance: 30.7
click at [42, 232] on p "Students will describe how the cambrian explosion gave rise to a wide array of …" at bounding box center [77, 243] width 93 height 57
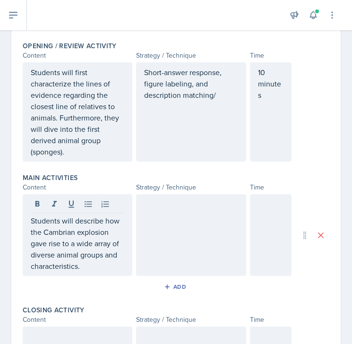
click at [160, 228] on div at bounding box center [191, 235] width 110 height 82
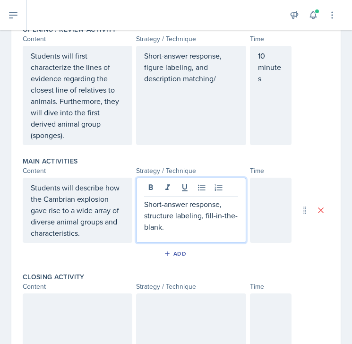
click at [222, 82] on p "Short-answer response, figure labeling, and description matching/" at bounding box center [190, 67] width 93 height 34
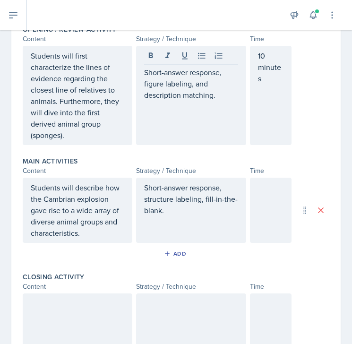
click at [279, 215] on div at bounding box center [271, 209] width 42 height 65
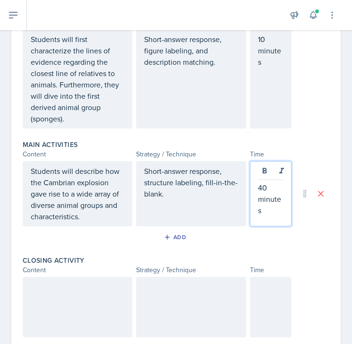
click at [271, 292] on div at bounding box center [271, 307] width 42 height 60
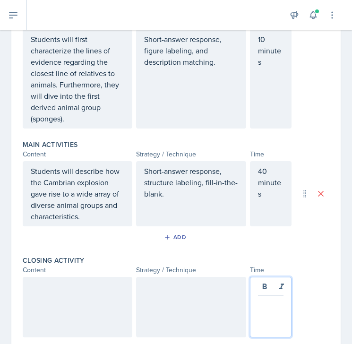
scroll to position [248, 0]
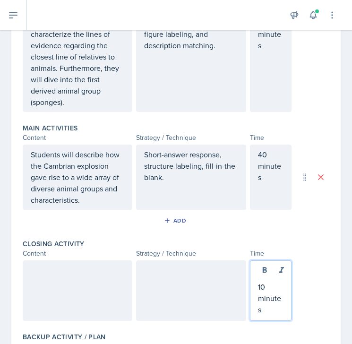
click at [91, 280] on div at bounding box center [78, 290] width 110 height 60
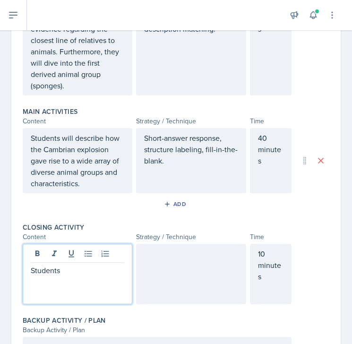
scroll to position [355, 0]
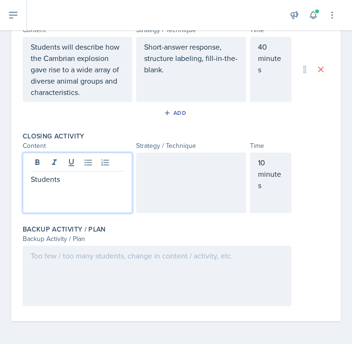
click at [65, 289] on div at bounding box center [157, 275] width 269 height 60
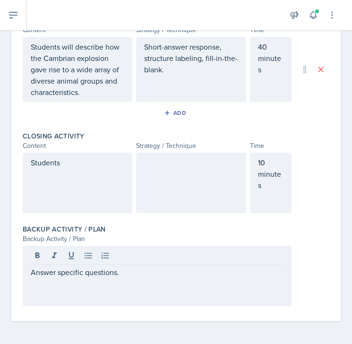
click at [73, 173] on div "Students" at bounding box center [78, 182] width 110 height 60
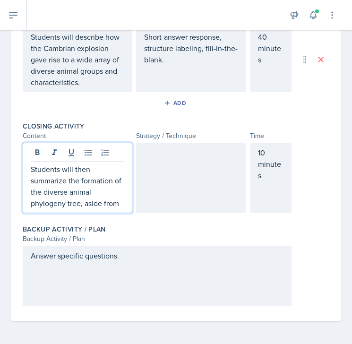
scroll to position [372, 0]
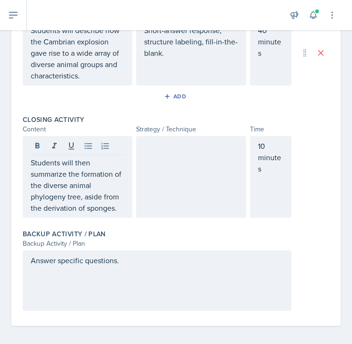
click at [206, 182] on div at bounding box center [191, 177] width 110 height 82
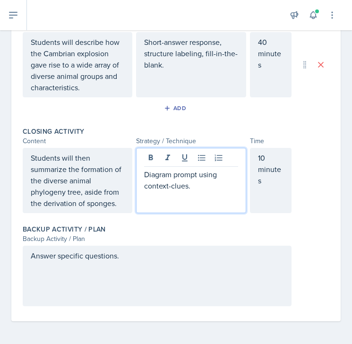
scroll to position [0, 0]
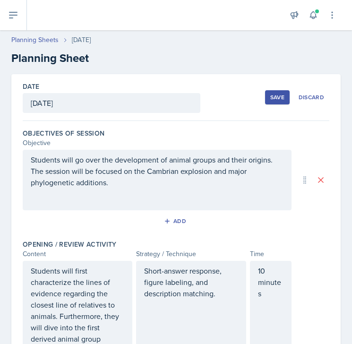
click at [278, 100] on div "Save" at bounding box center [277, 97] width 14 height 8
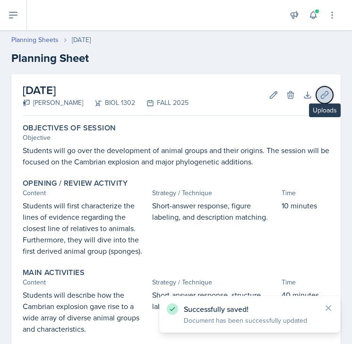
click at [320, 91] on icon at bounding box center [324, 94] width 9 height 9
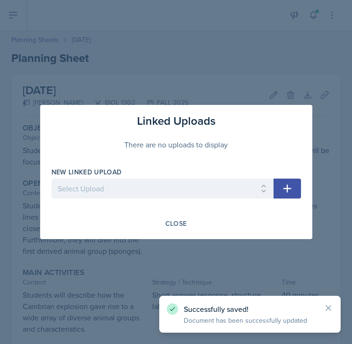
click at [177, 200] on div at bounding box center [162, 202] width 222 height 9
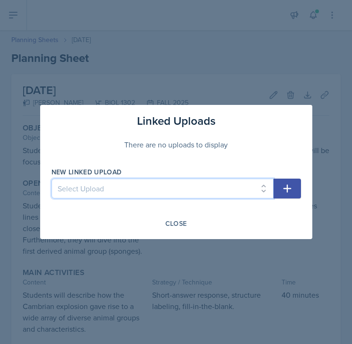
click at [178, 194] on select "Select Upload Chapter 17 - Viruses Chapter 24 - Prokaryotes Chapter 24 pt. 2 - …" at bounding box center [162, 188] width 222 height 20
select select "b4245a3d-4923-4945-9f7c-13c45b3efd5a"
click at [51, 178] on select "Select Upload Chapter 17 - Viruses Chapter 24 - Prokaryotes Chapter 24 pt. 2 - …" at bounding box center [162, 188] width 222 height 20
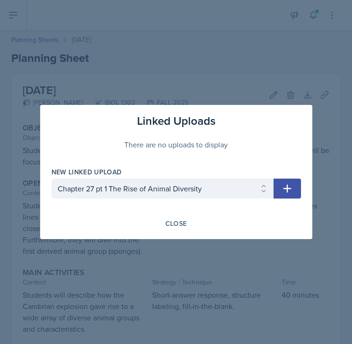
click at [282, 190] on icon "button" at bounding box center [286, 188] width 11 height 11
select select
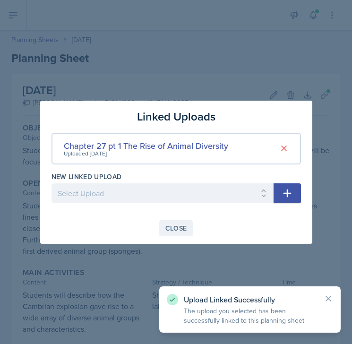
click at [177, 228] on div "Close" at bounding box center [176, 228] width 22 height 8
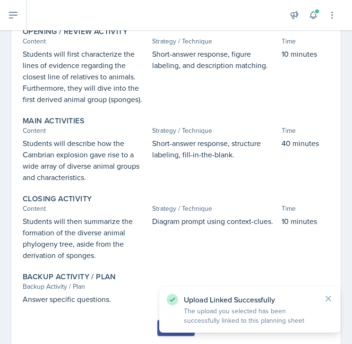
scroll to position [177, 0]
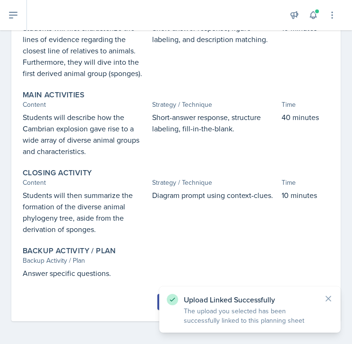
click at [335, 302] on div "Upload Linked Successfully The upload you selected has been successfully linked…" at bounding box center [249, 309] width 181 height 46
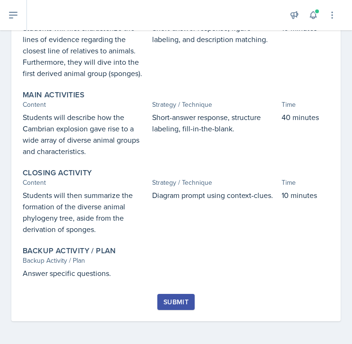
click at [320, 292] on div "Objectives of Session Objective Students will go over the development of animal…" at bounding box center [176, 118] width 306 height 352
click at [185, 299] on div "Submit" at bounding box center [175, 302] width 25 height 8
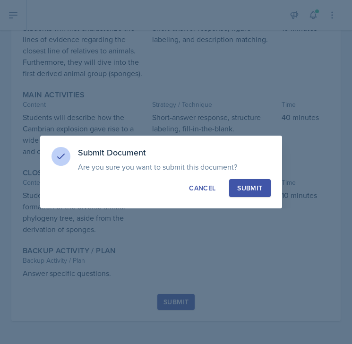
click at [251, 189] on div "Submit" at bounding box center [249, 187] width 25 height 9
